Goal: Submit feedback/report problem

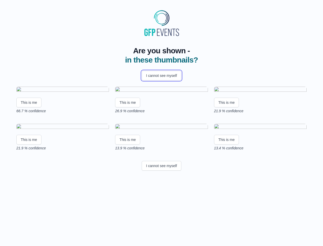
click at [161, 75] on button "I cannot see myself" at bounding box center [162, 76] width 40 height 10
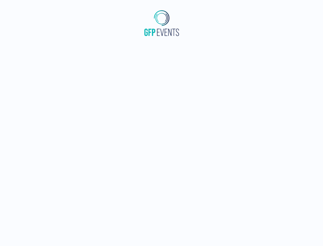
click at [29, 46] on html at bounding box center [161, 23] width 323 height 46
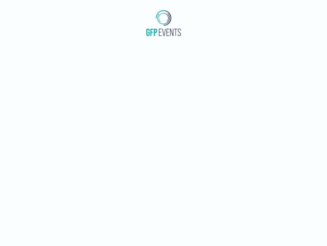
click at [128, 46] on html at bounding box center [163, 23] width 327 height 46
click at [228, 46] on html at bounding box center [163, 23] width 327 height 46
click at [29, 46] on html at bounding box center [163, 23] width 327 height 46
click at [128, 46] on html at bounding box center [163, 23] width 327 height 46
click at [228, 46] on html at bounding box center [163, 23] width 327 height 46
